Goal: Task Accomplishment & Management: Manage account settings

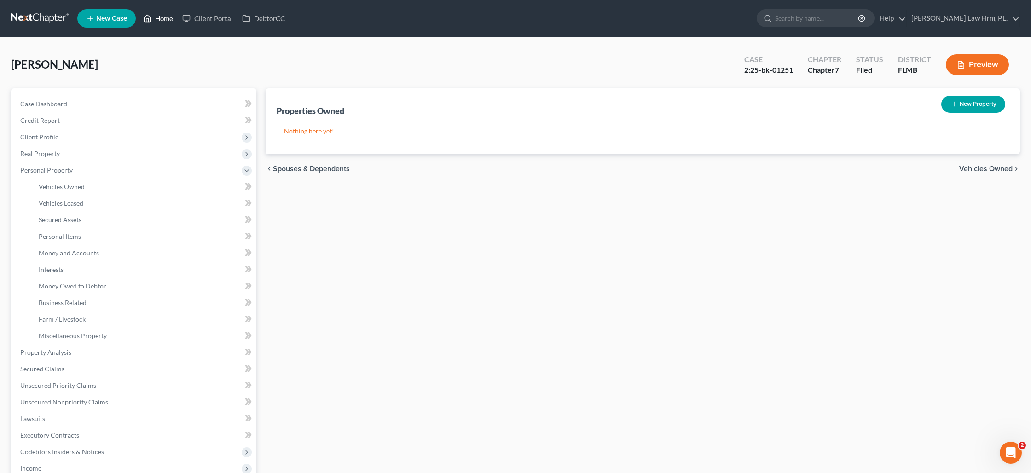
click at [153, 20] on link "Home" at bounding box center [158, 18] width 39 height 17
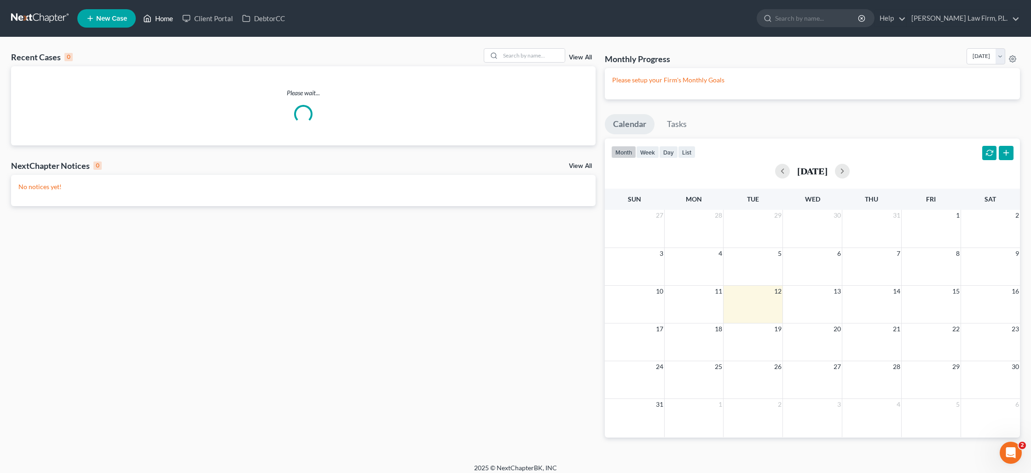
click at [163, 16] on link "Home" at bounding box center [158, 18] width 39 height 17
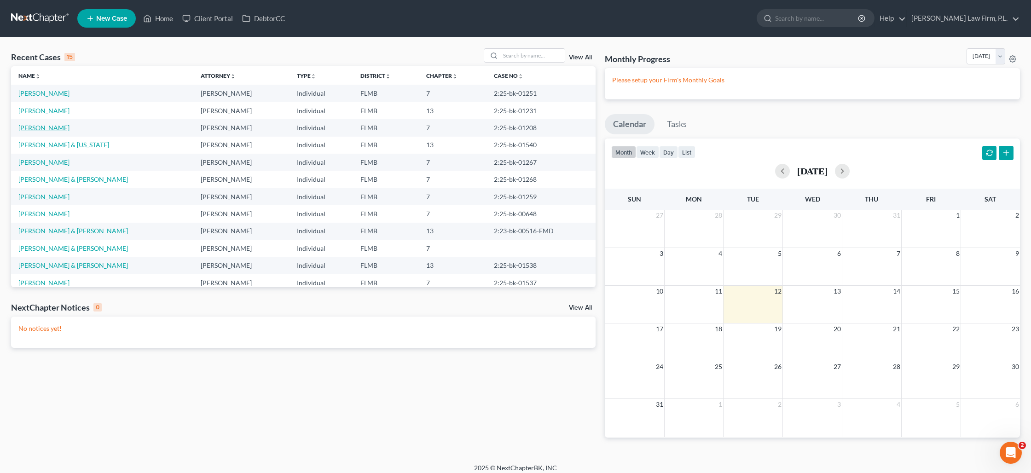
click at [51, 126] on link "[PERSON_NAME]" at bounding box center [43, 128] width 51 height 8
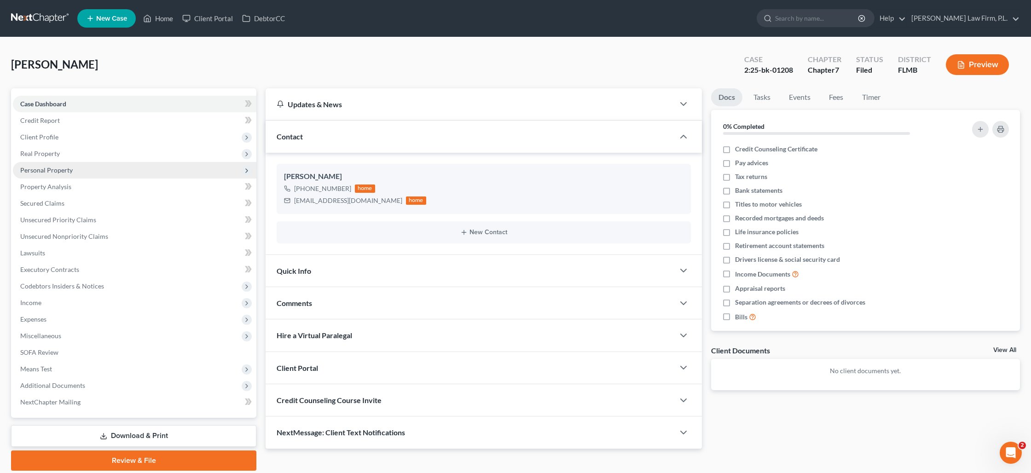
click at [98, 169] on span "Personal Property" at bounding box center [135, 170] width 244 height 17
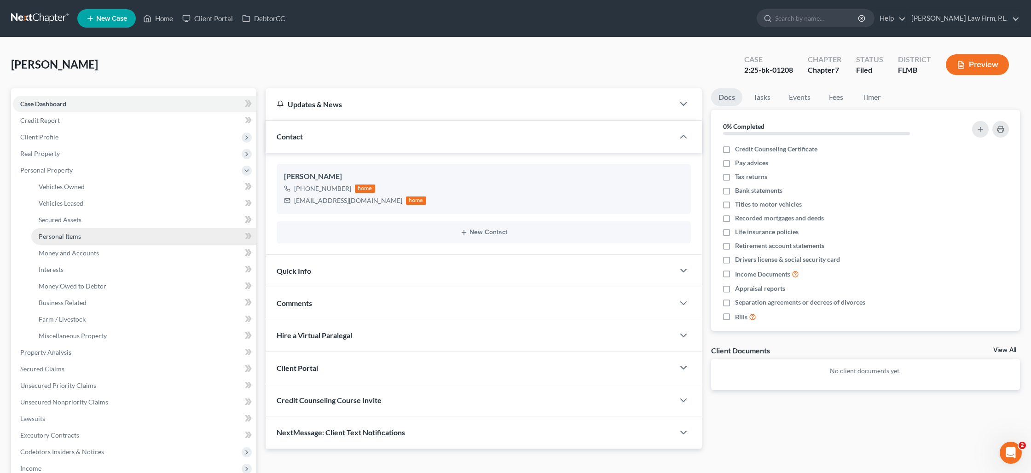
click at [82, 236] on link "Personal Items" at bounding box center [143, 236] width 225 height 17
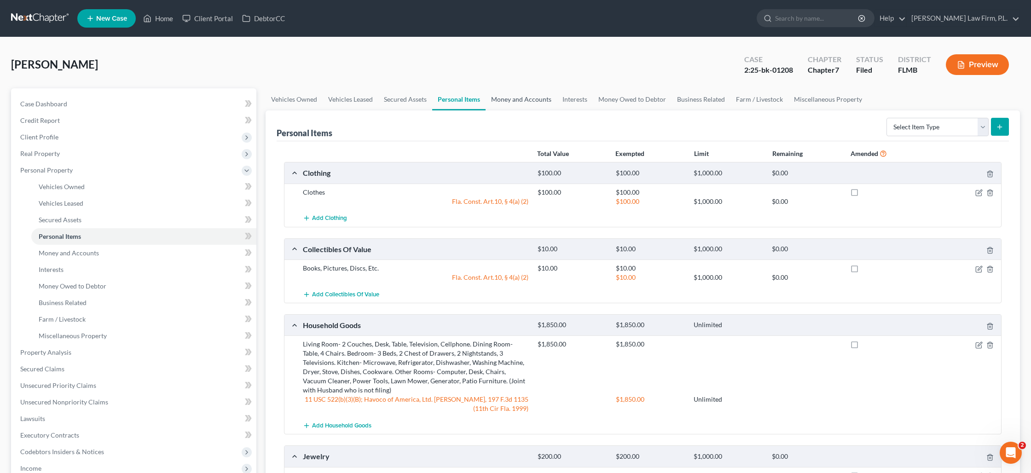
click at [498, 95] on link "Money and Accounts" at bounding box center [521, 99] width 71 height 22
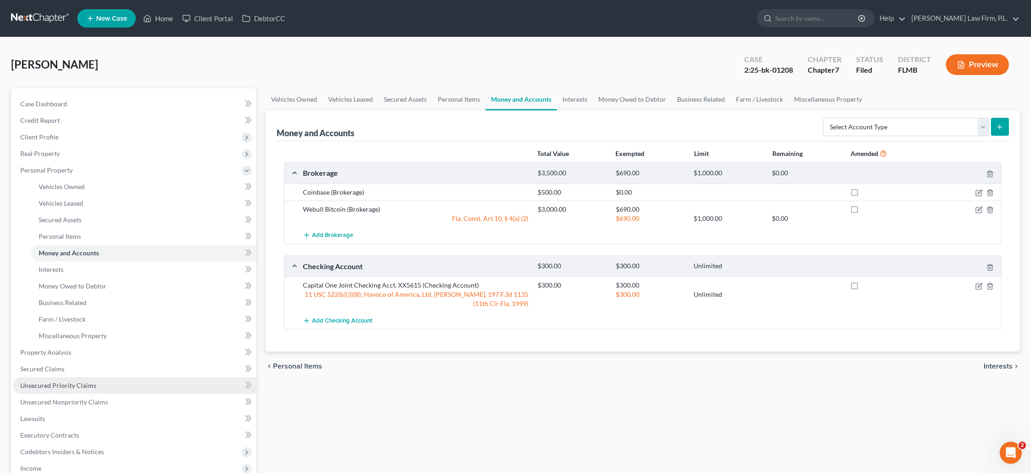
click at [94, 383] on link "Unsecured Priority Claims" at bounding box center [135, 386] width 244 height 17
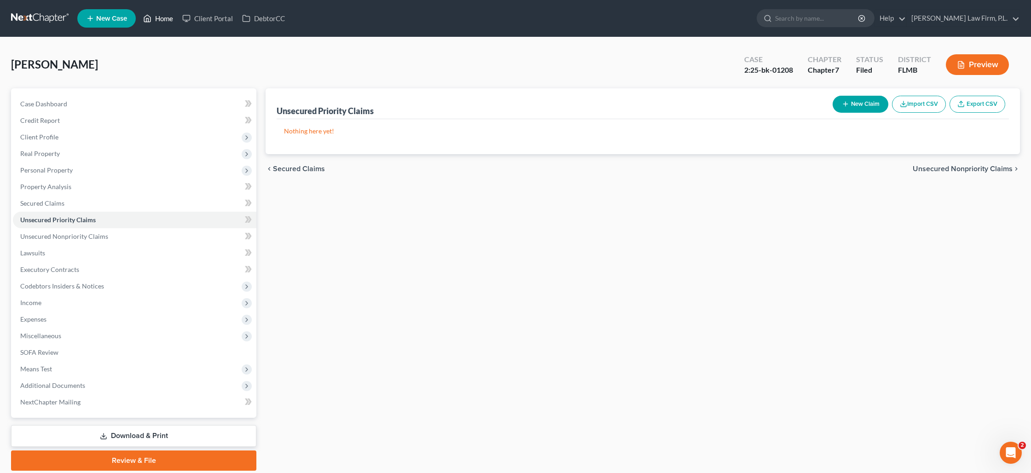
click at [163, 21] on link "Home" at bounding box center [158, 18] width 39 height 17
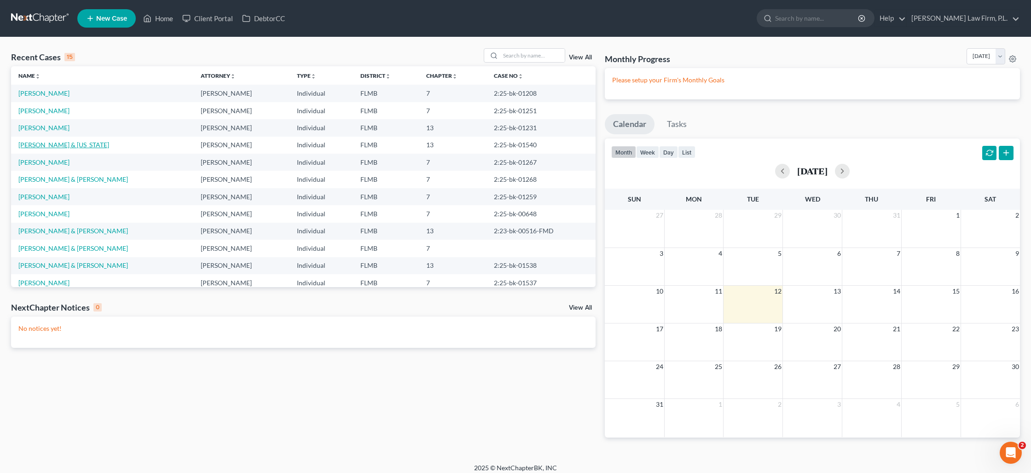
click at [36, 147] on link "[PERSON_NAME] & [US_STATE]" at bounding box center [63, 145] width 91 height 8
